Goal: Task Accomplishment & Management: Use online tool/utility

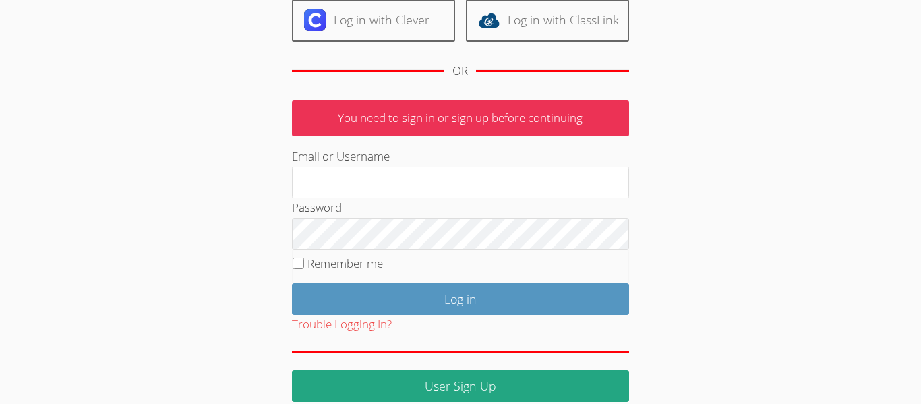
scroll to position [179, 0]
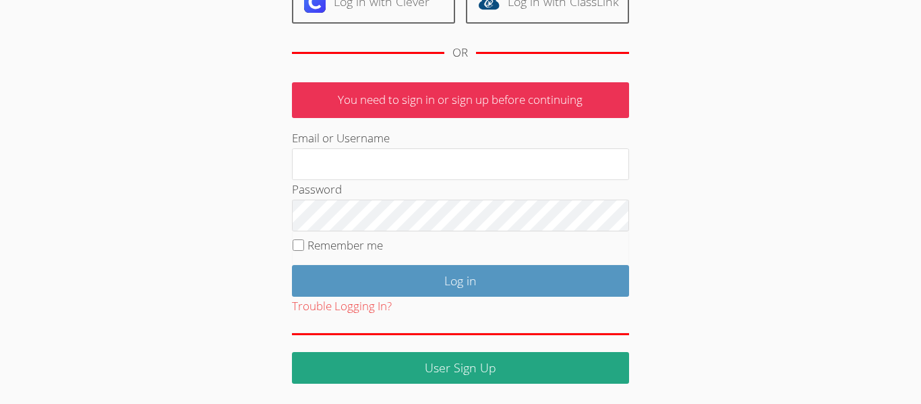
type input "[DOMAIN_NAME]"
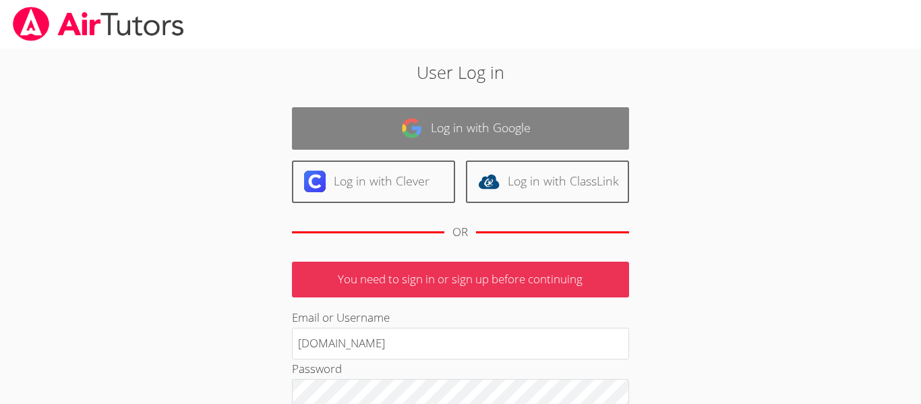
click at [475, 117] on link "Log in with Google" at bounding box center [460, 128] width 337 height 42
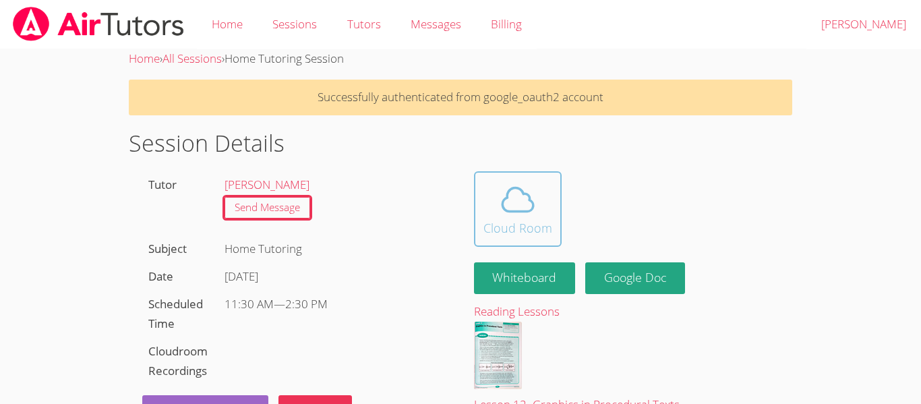
click at [504, 201] on icon at bounding box center [518, 200] width 38 height 38
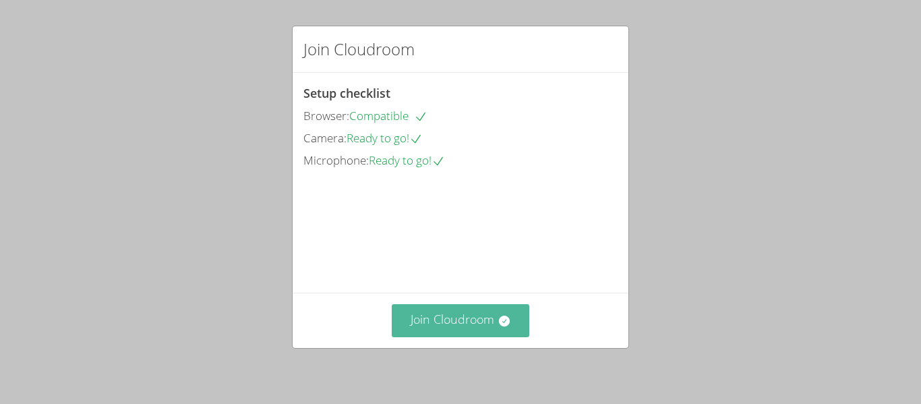
click at [459, 315] on button "Join Cloudroom" at bounding box center [461, 320] width 138 height 33
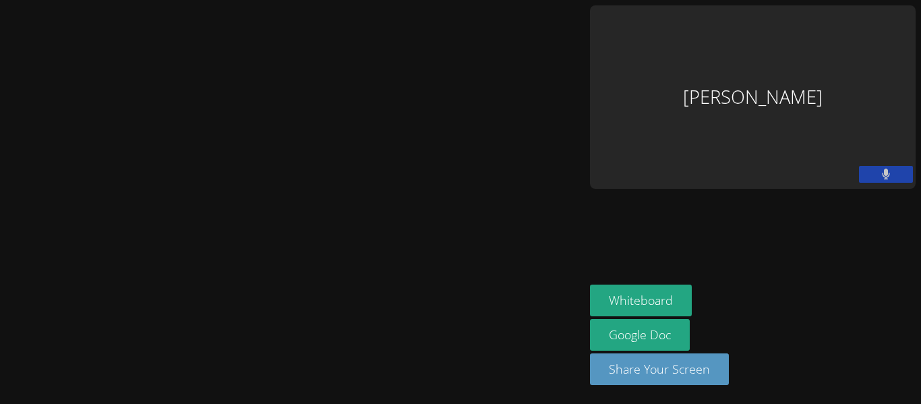
click at [876, 166] on button at bounding box center [886, 174] width 54 height 17
click at [881, 169] on icon at bounding box center [886, 174] width 14 height 11
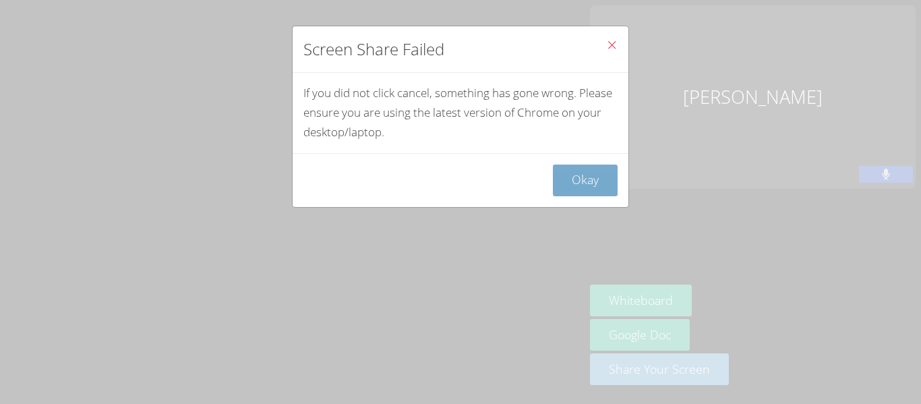
click at [583, 175] on button "Okay" at bounding box center [585, 181] width 65 height 32
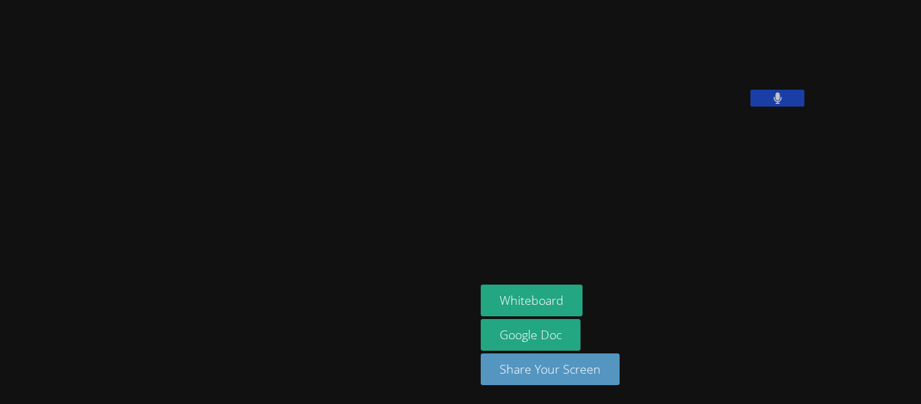
click at [773, 104] on icon at bounding box center [777, 97] width 9 height 11
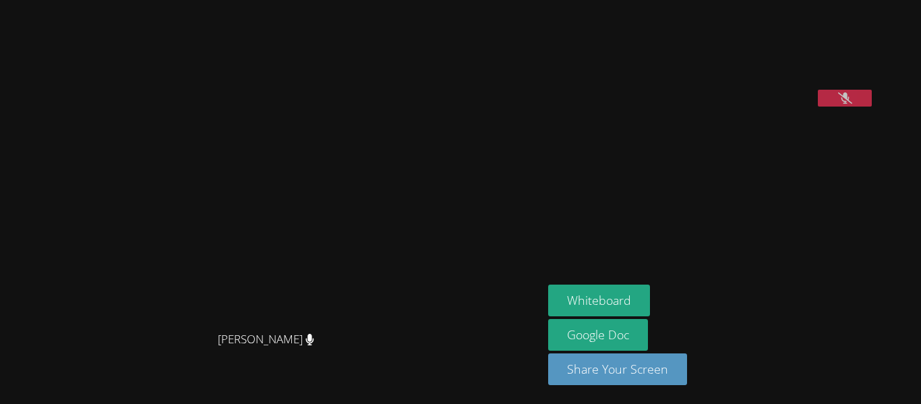
click at [838, 104] on icon at bounding box center [845, 97] width 14 height 11
click at [872, 107] on button at bounding box center [845, 98] width 54 height 17
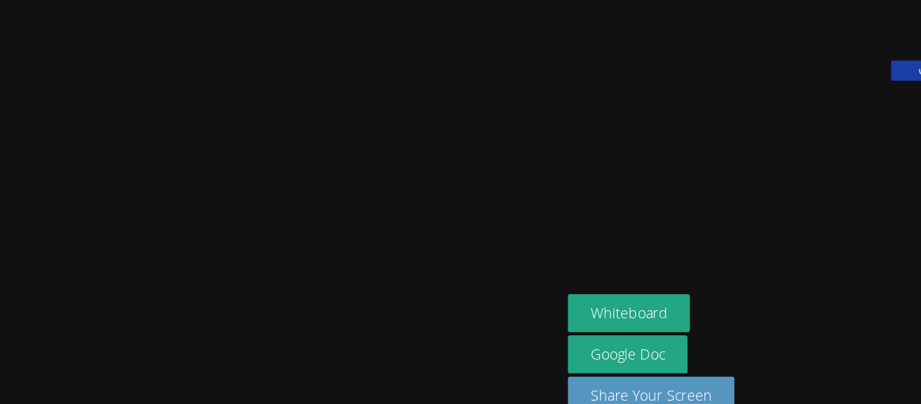
click at [171, 179] on video at bounding box center [272, 175] width 202 height 299
